Goal: Task Accomplishment & Management: Manage account settings

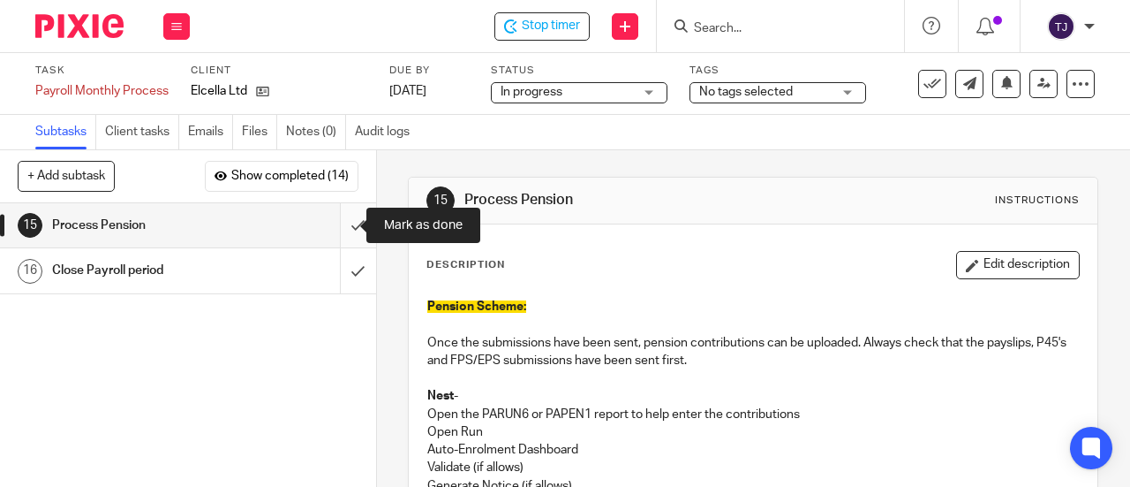
click at [339, 226] on input "submit" at bounding box center [188, 225] width 376 height 44
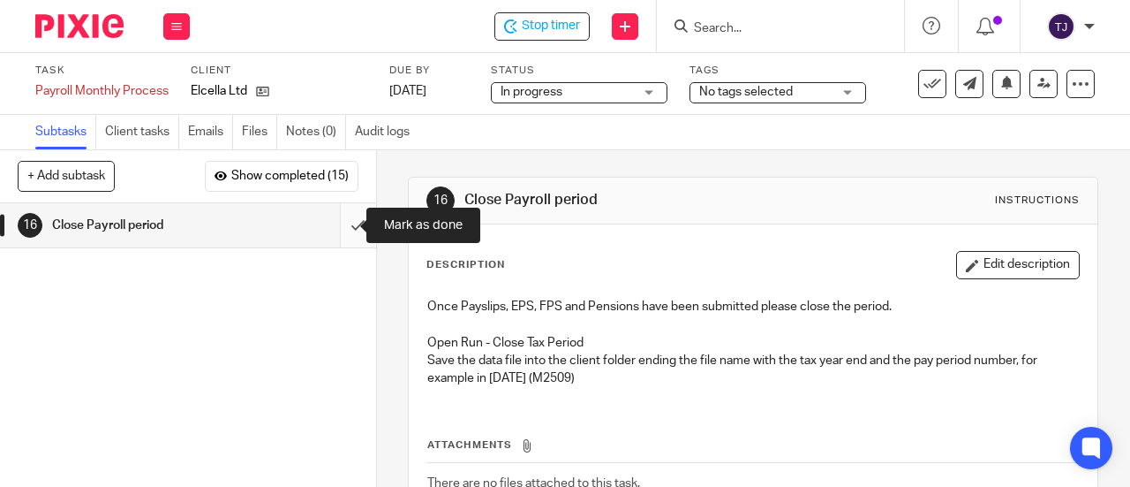
click at [337, 230] on input "submit" at bounding box center [188, 225] width 376 height 44
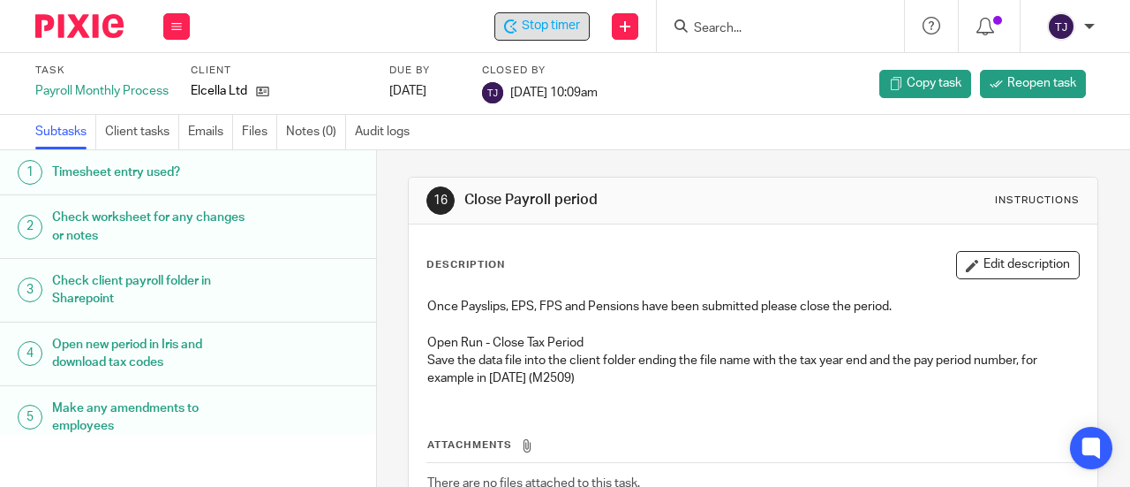
click at [567, 38] on div "Stop timer" at bounding box center [542, 26] width 95 height 28
click at [709, 22] on input "Search" at bounding box center [771, 29] width 159 height 16
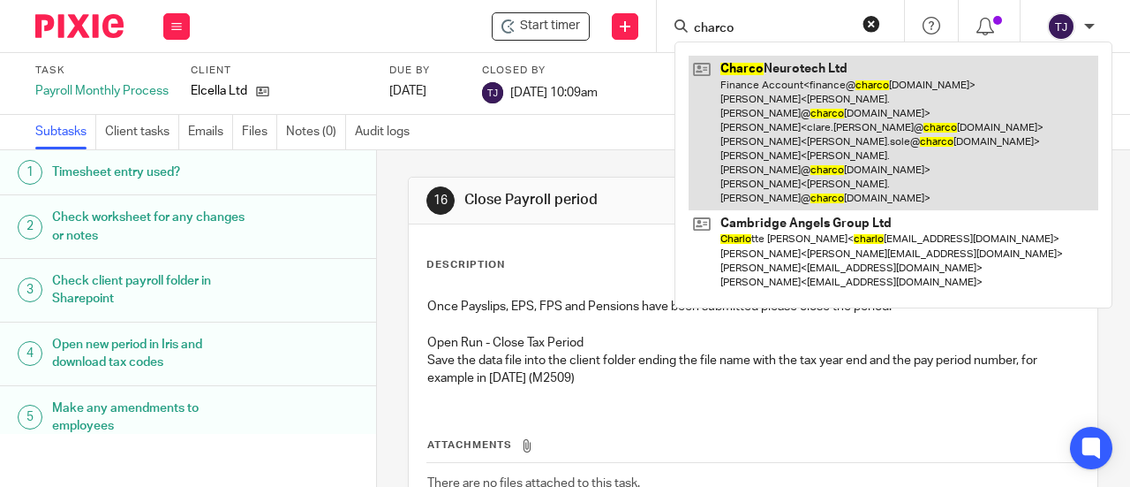
type input "charco"
click at [734, 75] on link at bounding box center [894, 133] width 410 height 155
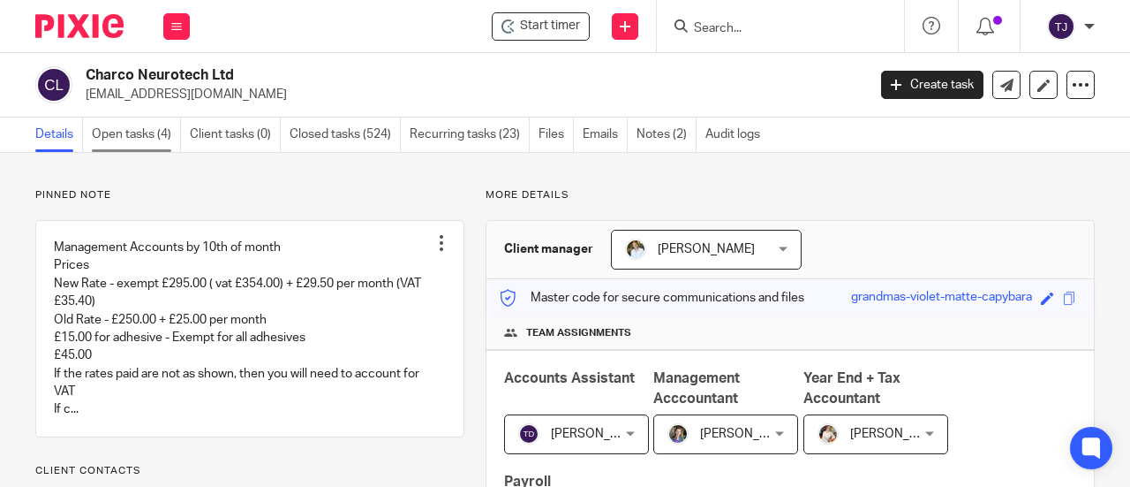
click at [151, 135] on link "Open tasks (4)" at bounding box center [136, 134] width 89 height 34
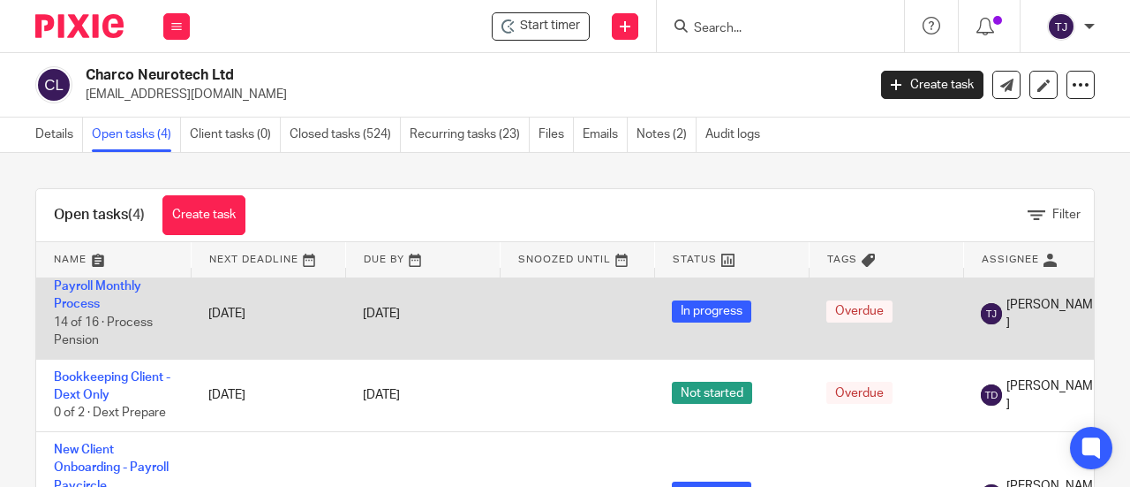
scroll to position [94, 0]
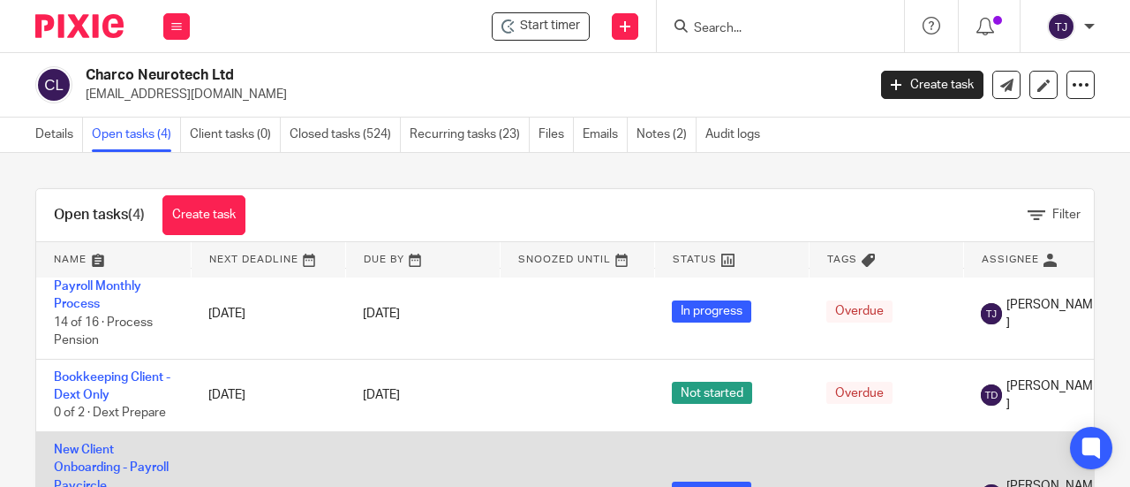
click at [141, 442] on td "New Client Onboarding - Payroll Paycircle 12 of 20 · Add employees to Paycircle" at bounding box center [113, 494] width 155 height 126
click at [92, 443] on link "New Client Onboarding - Payroll Paycircle" at bounding box center [111, 467] width 115 height 49
